Goal: Contribute content

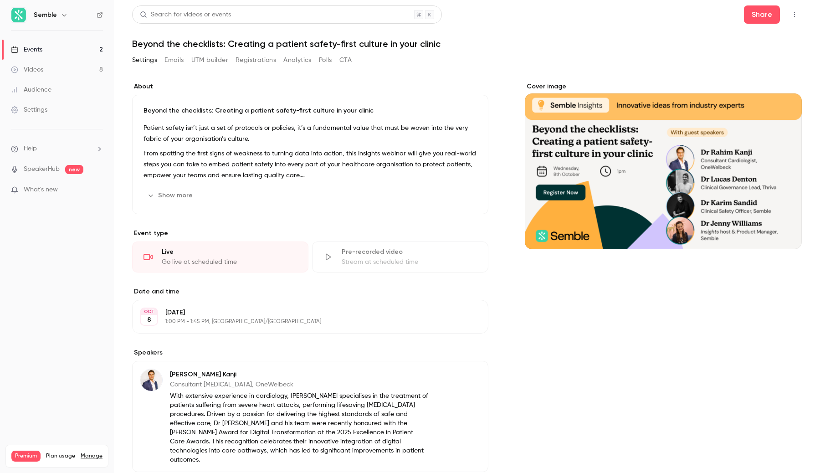
click at [188, 196] on button "Show more" at bounding box center [171, 195] width 55 height 15
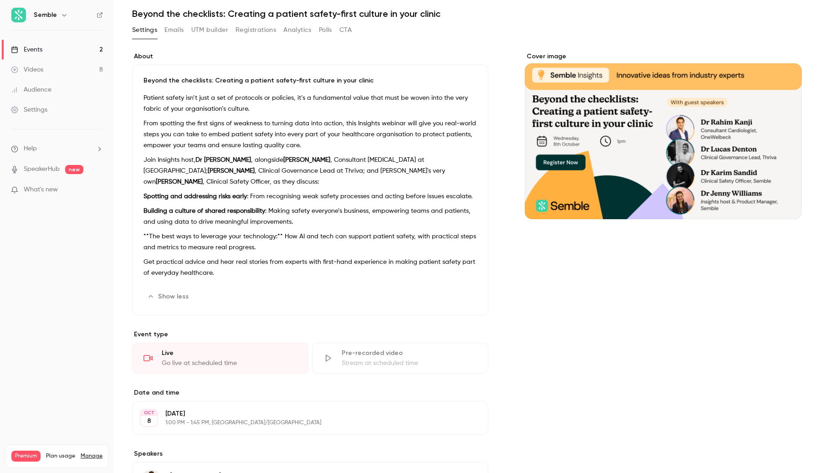
scroll to position [31, 0]
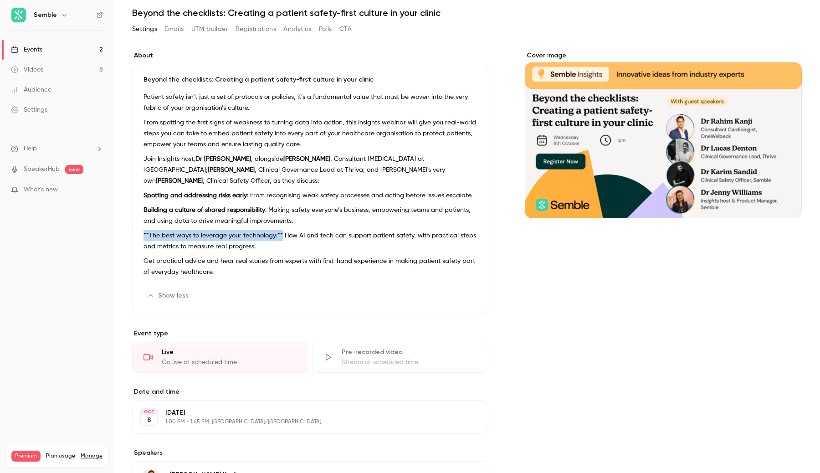
drag, startPoint x: 280, startPoint y: 236, endPoint x: 141, endPoint y: 234, distance: 139.4
click at [141, 234] on div "Beyond the checklists: Creating a patient safety-first culture in your clinic P…" at bounding box center [310, 189] width 356 height 251
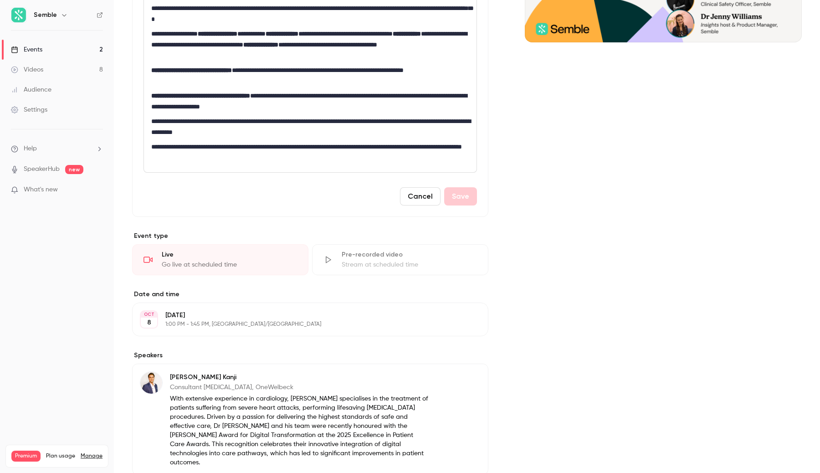
scroll to position [165, 0]
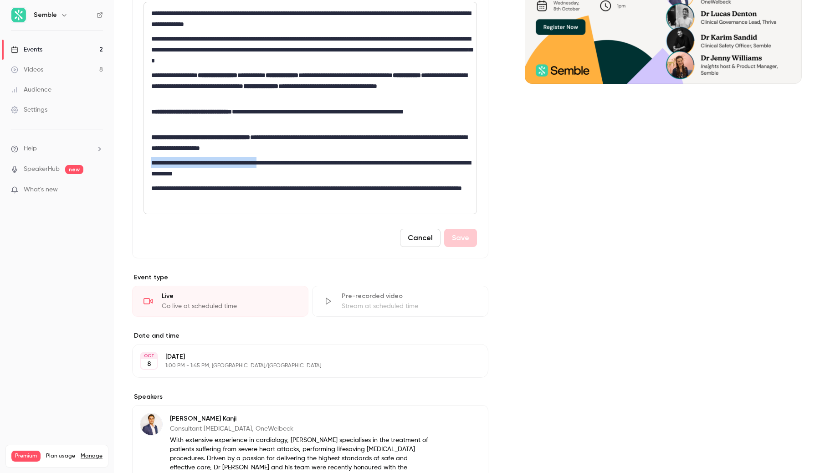
drag, startPoint x: 288, startPoint y: 162, endPoint x: 147, endPoint y: 162, distance: 141.7
click at [147, 161] on div "**********" at bounding box center [310, 107] width 333 height 211
click at [170, 177] on icon "bold" at bounding box center [170, 178] width 7 height 6
click at [158, 163] on strong "**********" at bounding box center [204, 162] width 106 height 6
click at [252, 161] on strong "**********" at bounding box center [201, 162] width 101 height 6
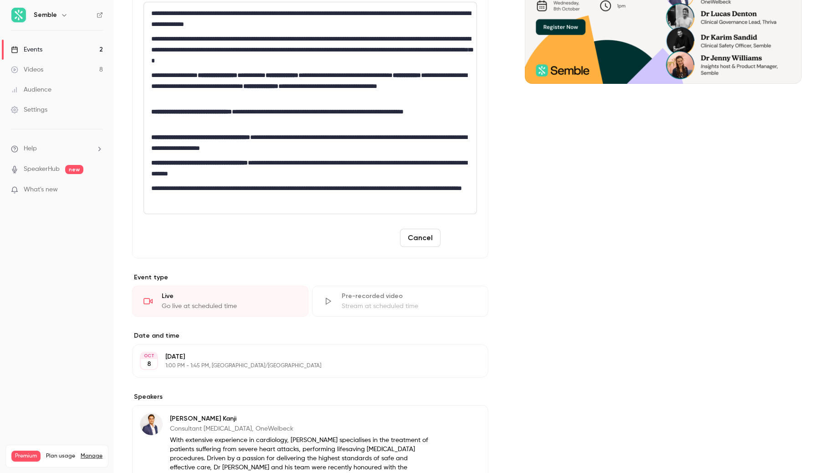
click at [469, 240] on button "Save" at bounding box center [460, 238] width 33 height 18
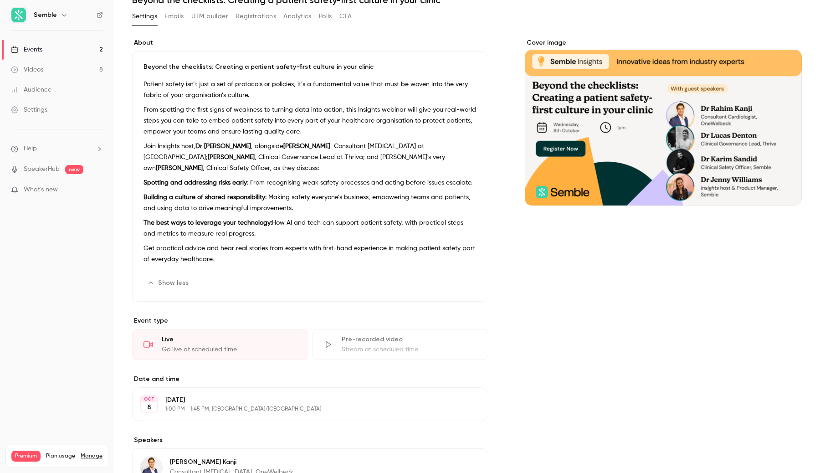
scroll to position [54, 0]
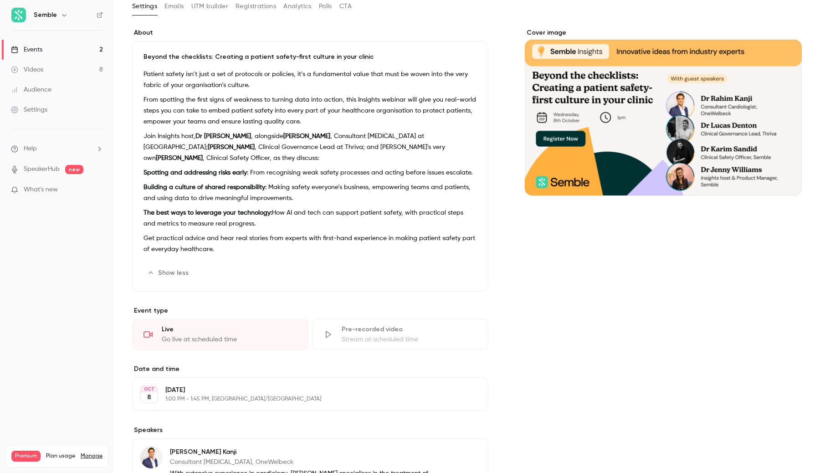
click at [182, 269] on button "Show less" at bounding box center [169, 273] width 51 height 15
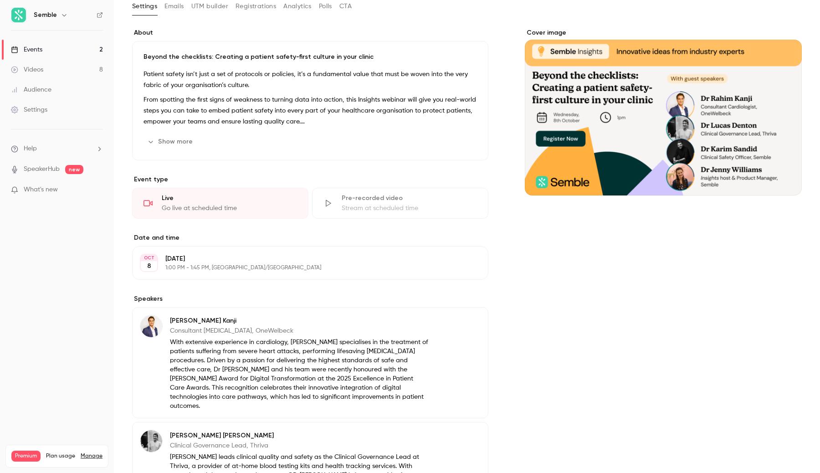
click at [186, 149] on button "Show more" at bounding box center [171, 141] width 55 height 15
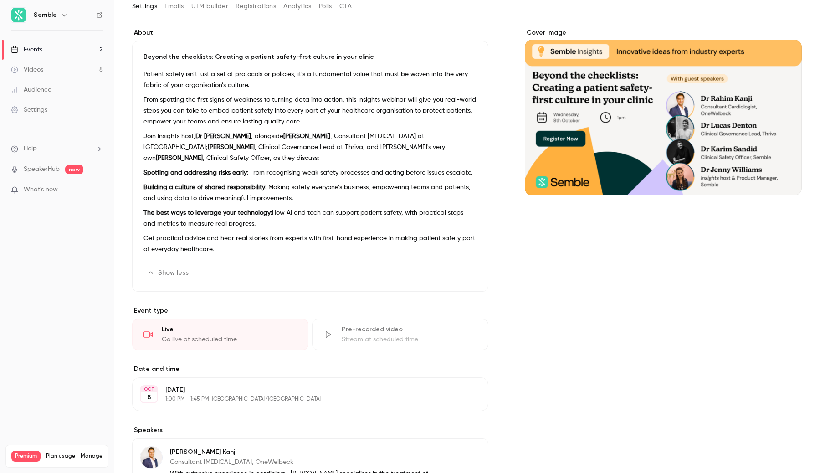
click at [176, 273] on button "Show less" at bounding box center [169, 273] width 51 height 15
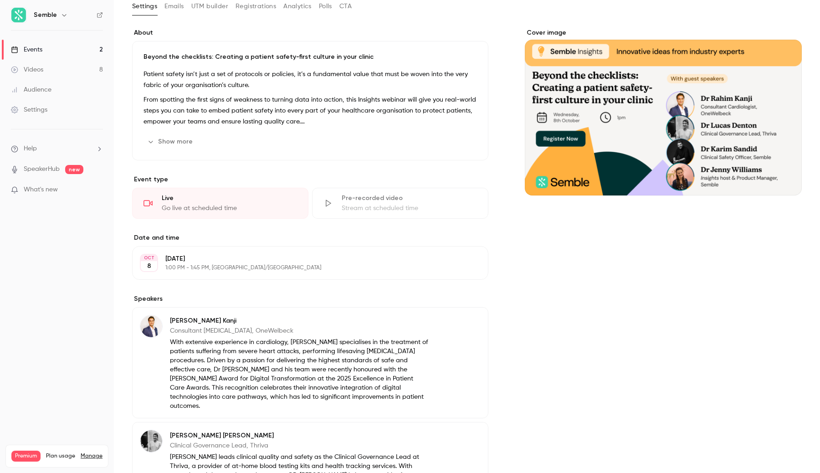
click at [70, 192] on p "What's new" at bounding box center [49, 190] width 77 height 10
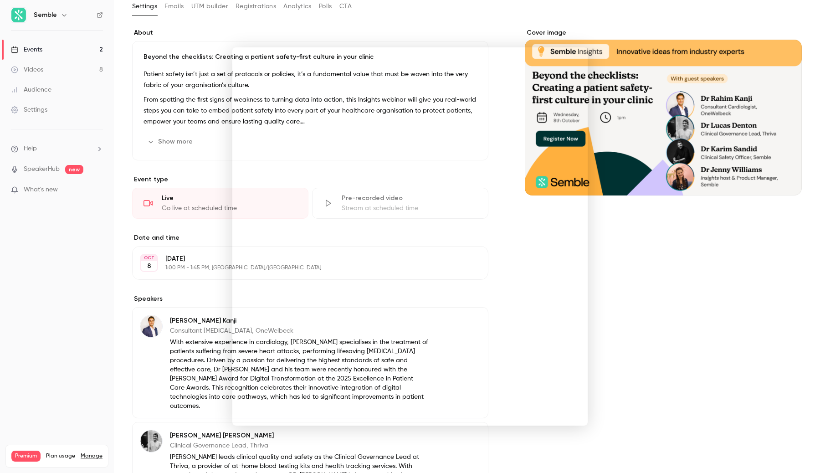
click at [121, 266] on div at bounding box center [410, 236] width 820 height 473
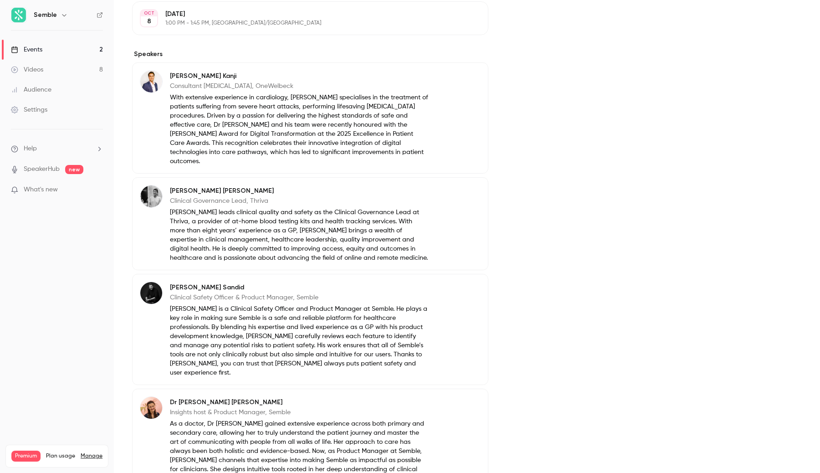
scroll to position [408, 0]
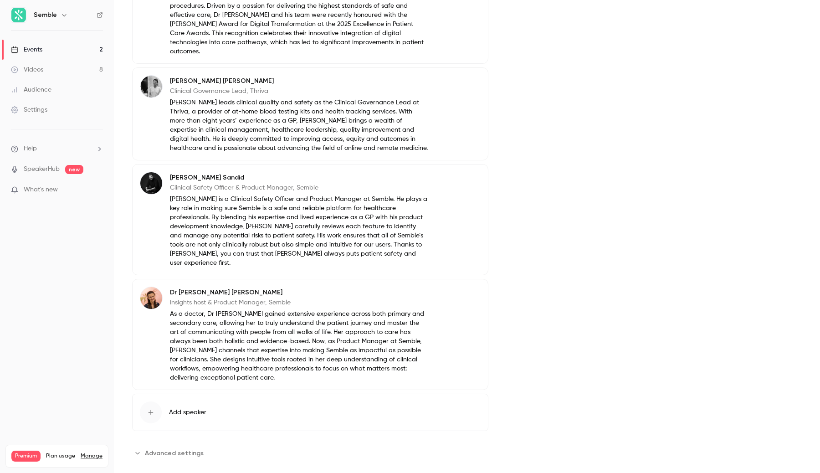
click at [392, 406] on button "Add speaker" at bounding box center [310, 412] width 356 height 37
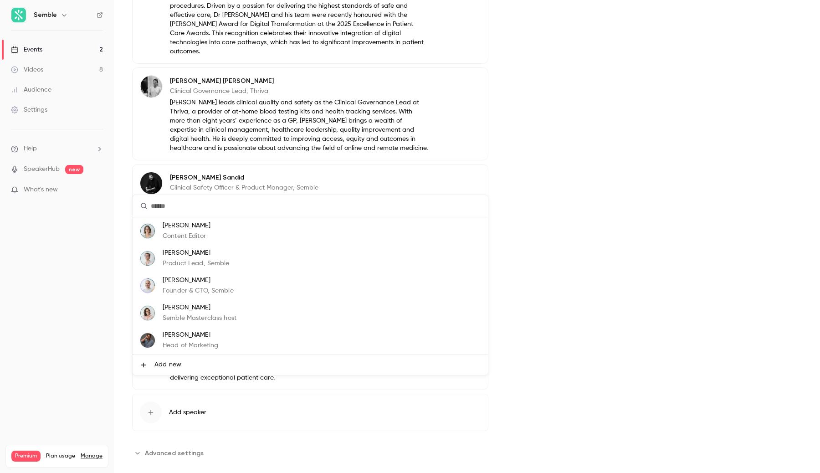
click at [599, 383] on div at bounding box center [410, 236] width 820 height 473
